Goal: Task Accomplishment & Management: Manage account settings

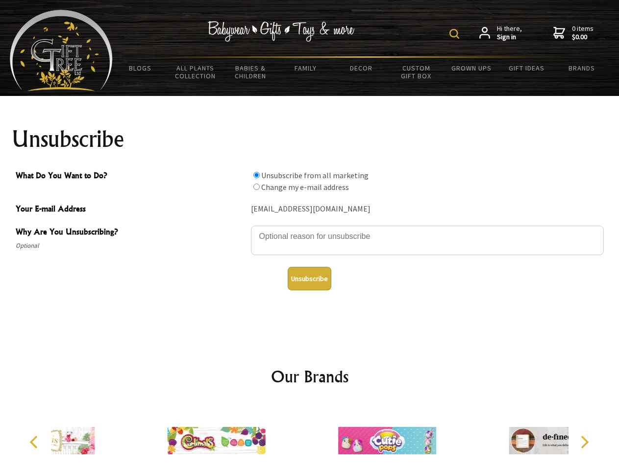
click at [456, 34] on img at bounding box center [454, 34] width 10 height 10
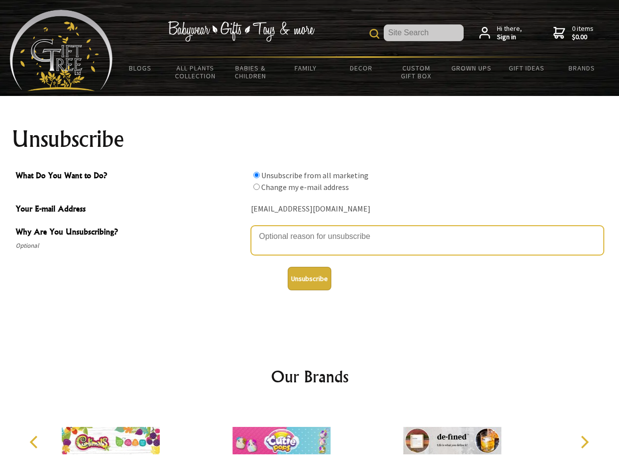
click at [310, 229] on textarea "Why Are You Unsubscribing?" at bounding box center [427, 240] width 353 height 29
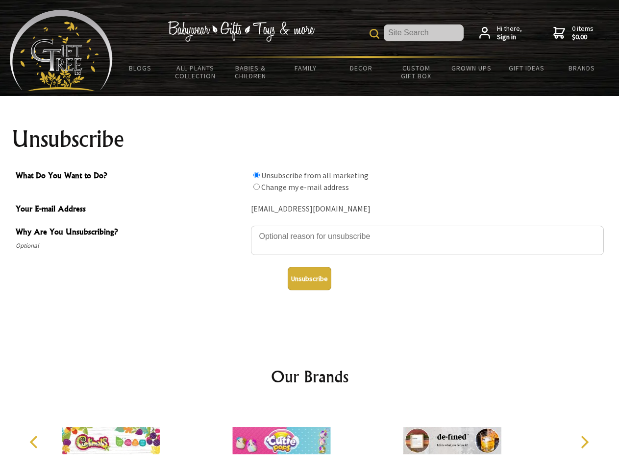
click at [256, 175] on input "What Do You Want to Do?" at bounding box center [256, 175] width 6 height 6
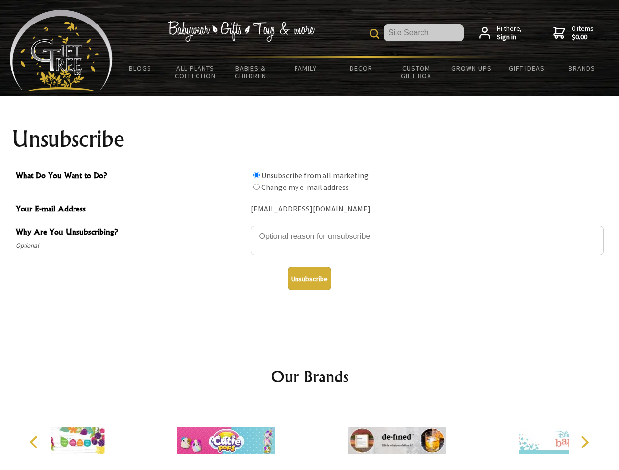
click at [256, 187] on input "What Do You Want to Do?" at bounding box center [256, 187] width 6 height 6
radio input "true"
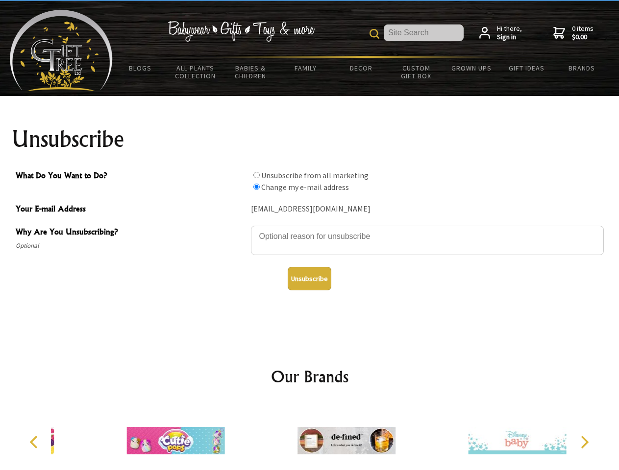
click at [309, 279] on button "Unsubscribe" at bounding box center [310, 279] width 44 height 24
click at [310, 437] on img at bounding box center [346, 441] width 98 height 74
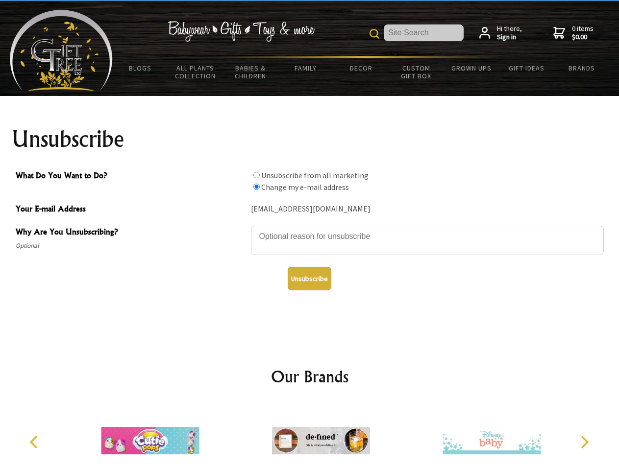
click at [35, 443] on icon "Previous" at bounding box center [34, 442] width 13 height 13
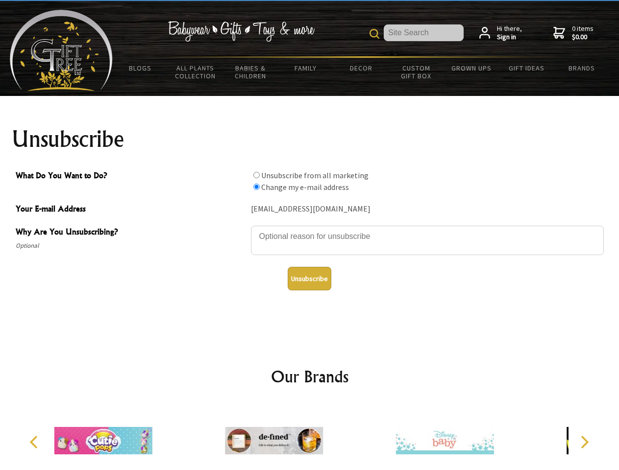
click at [584, 443] on icon "Next" at bounding box center [583, 442] width 13 height 13
